Goal: Use online tool/utility: Utilize a website feature to perform a specific function

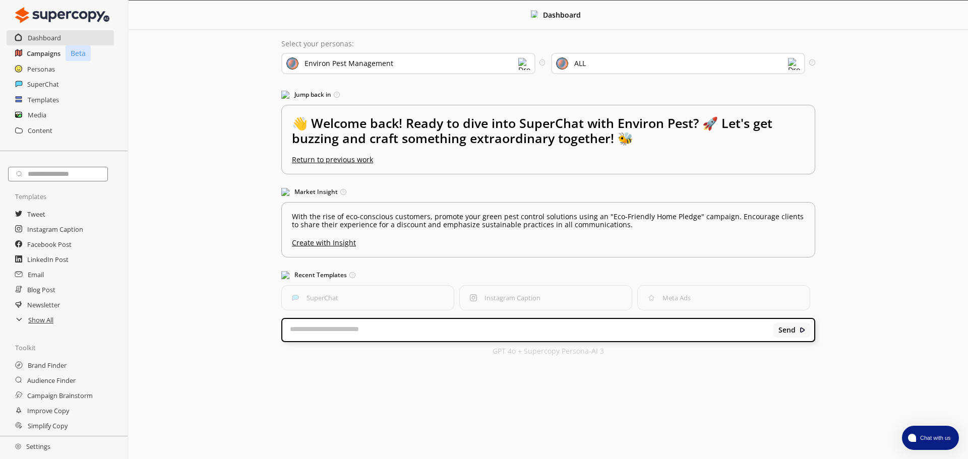
click at [43, 51] on h2 "Campaigns" at bounding box center [44, 53] width 34 height 15
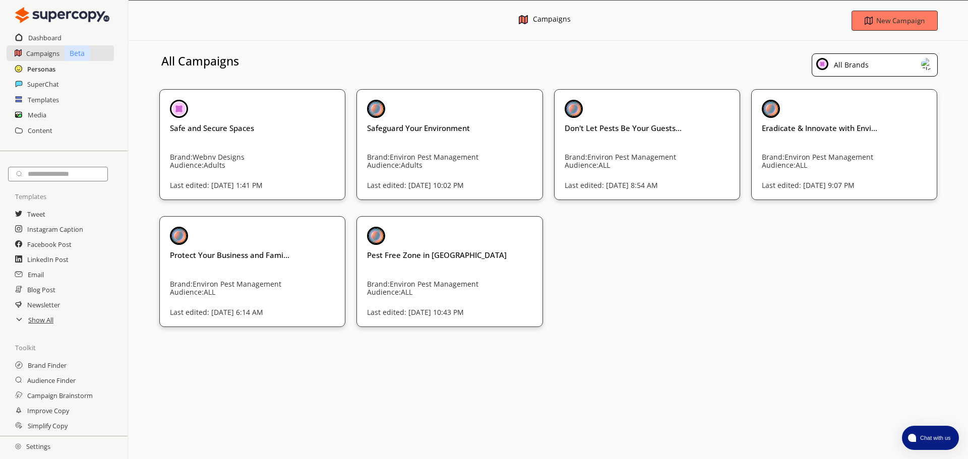
click at [49, 71] on h2 "Personas" at bounding box center [41, 68] width 28 height 15
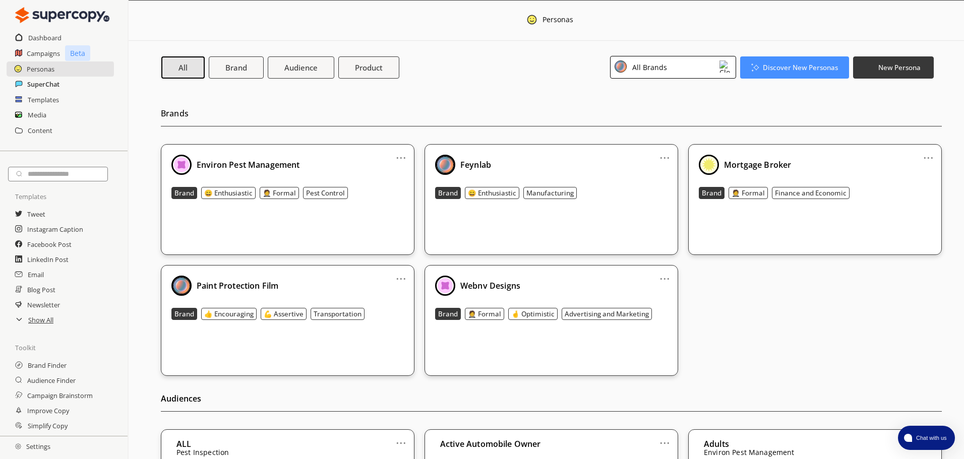
click at [56, 85] on h2 "SuperChat" at bounding box center [43, 84] width 32 height 15
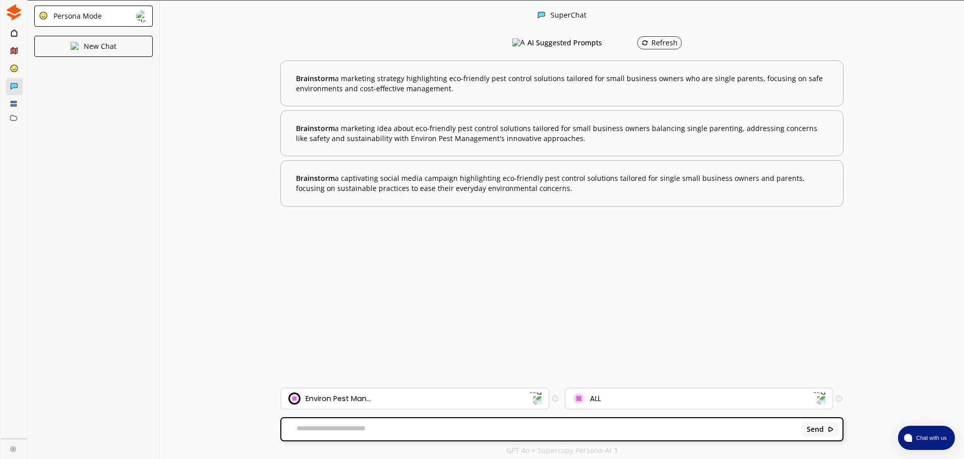
click at [11, 102] on rect at bounding box center [14, 102] width 6 height 2
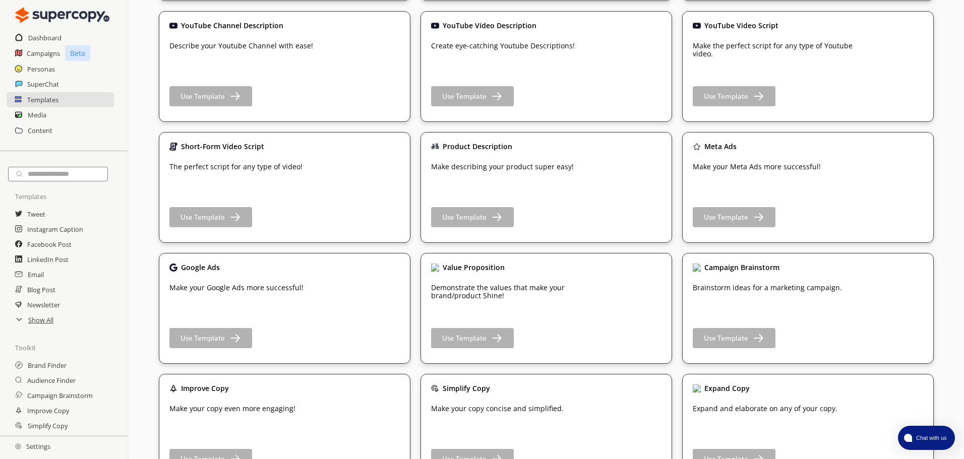
scroll to position [1361, 0]
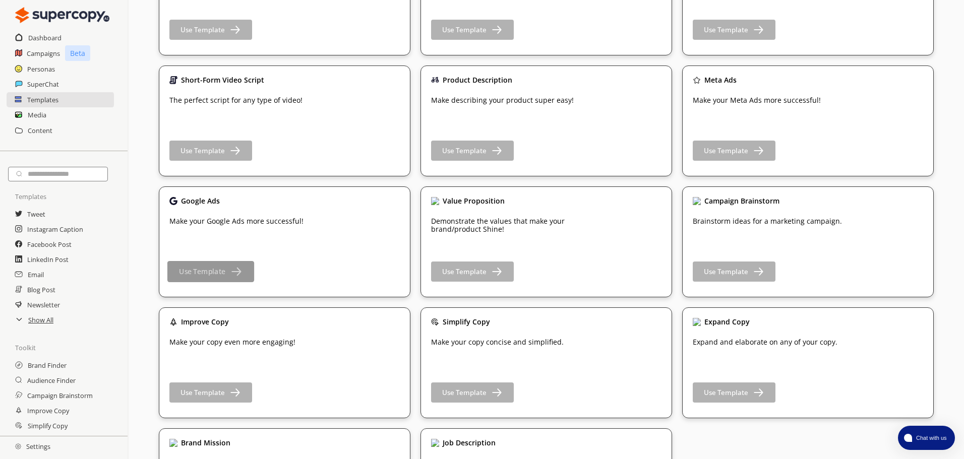
click at [230, 270] on img "button" at bounding box center [235, 271] width 13 height 13
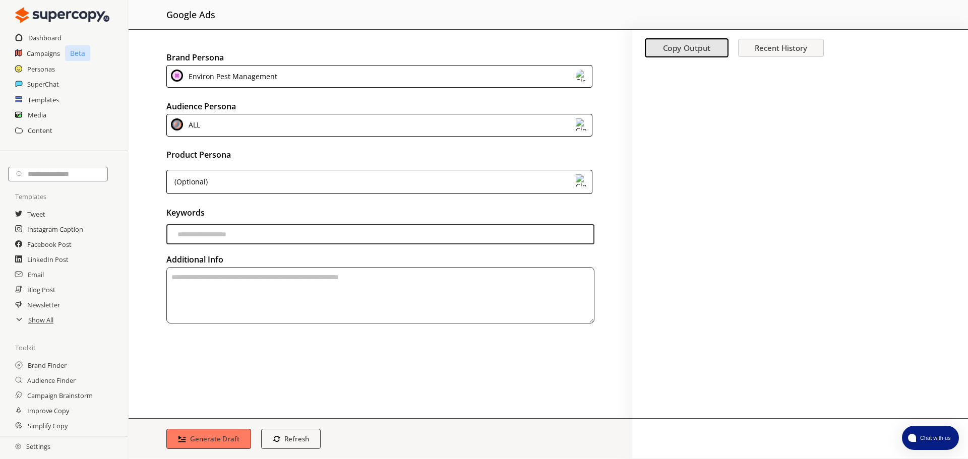
click at [286, 235] on input "keywords-input" at bounding box center [380, 234] width 428 height 20
type input "**********"
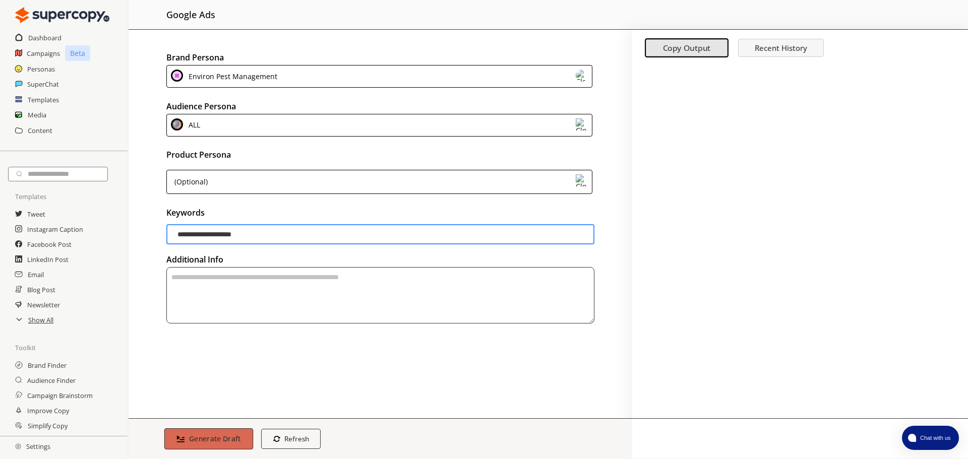
click at [208, 437] on b "Generate Draft" at bounding box center [215, 439] width 52 height 10
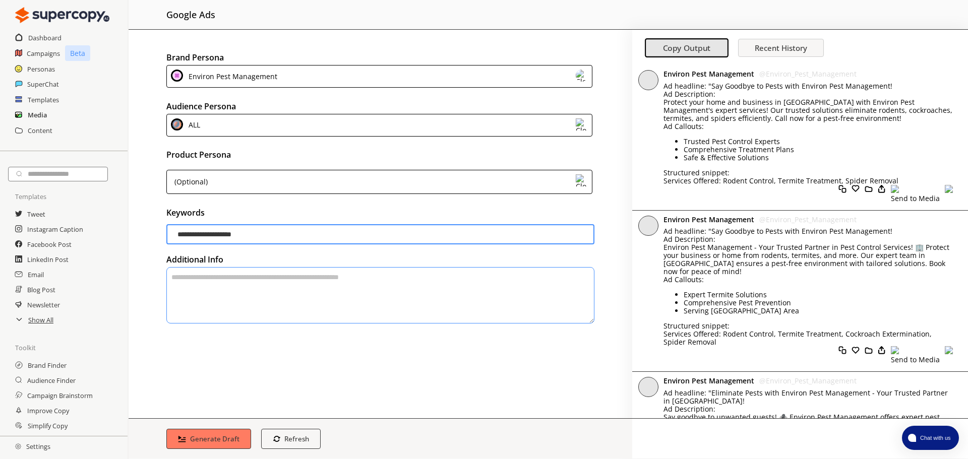
click at [40, 115] on h2 "Media" at bounding box center [37, 114] width 19 height 15
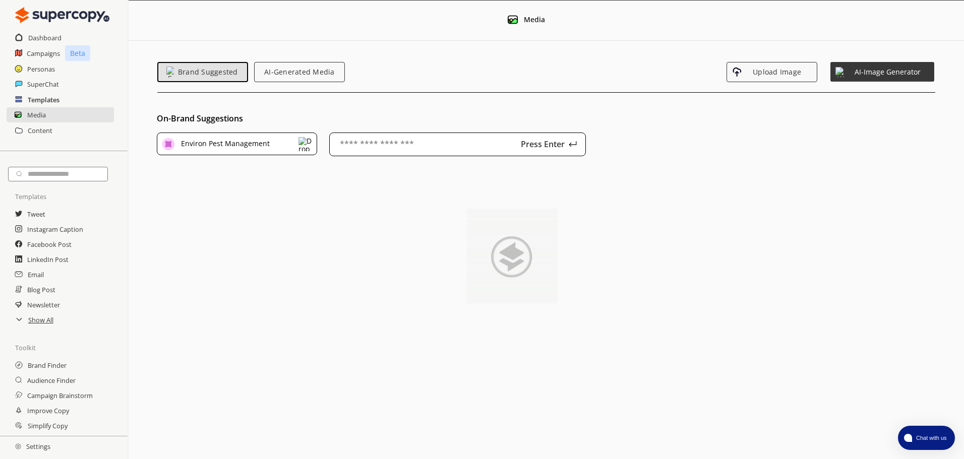
click at [44, 99] on h2 "Templates" at bounding box center [44, 99] width 32 height 15
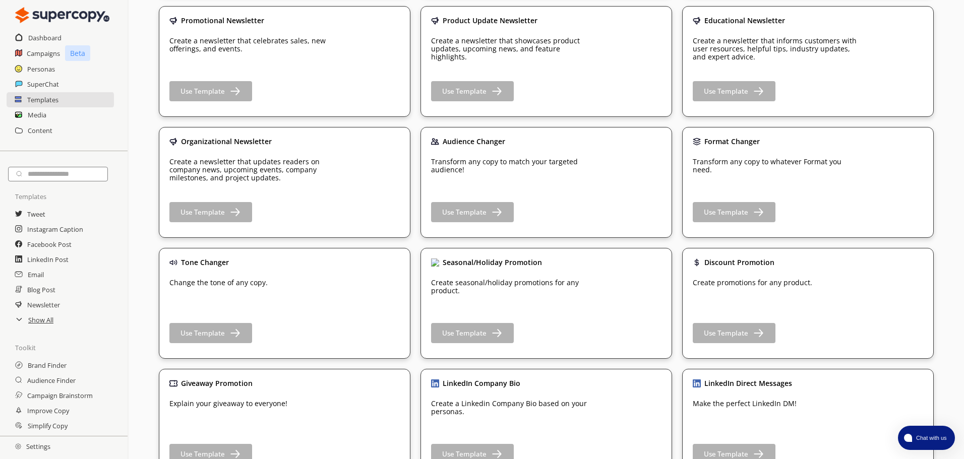
scroll to position [786, 0]
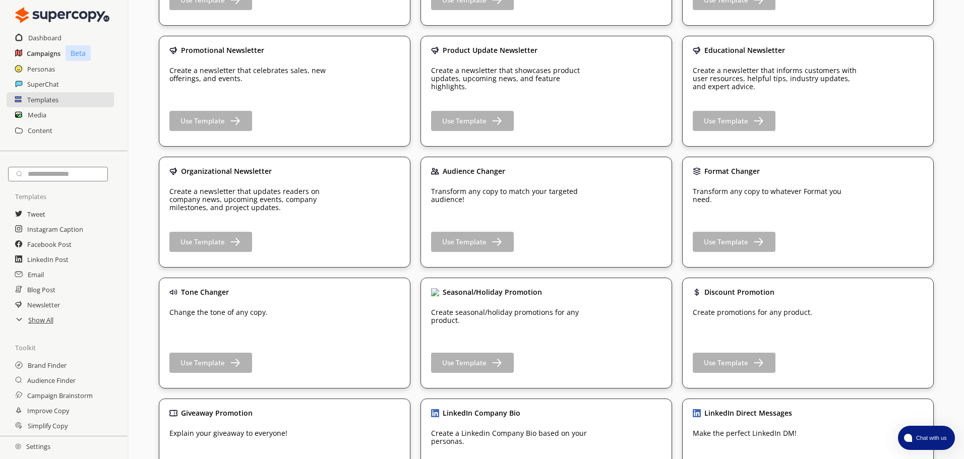
click at [41, 54] on h2 "Campaigns" at bounding box center [44, 53] width 34 height 15
